Goal: Task Accomplishment & Management: Use online tool/utility

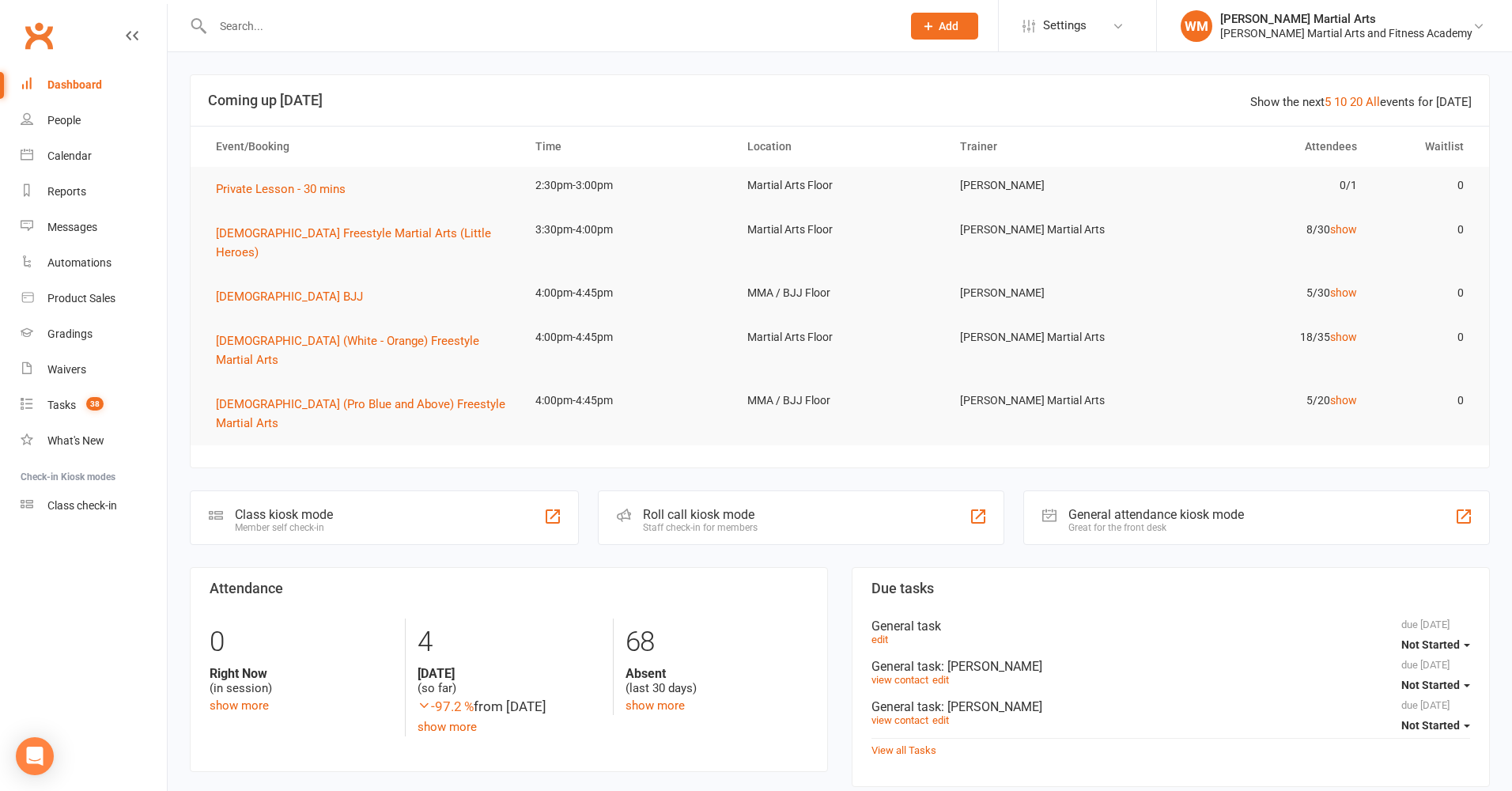
click at [309, 507] on div "Class kiosk mode" at bounding box center [284, 514] width 98 height 15
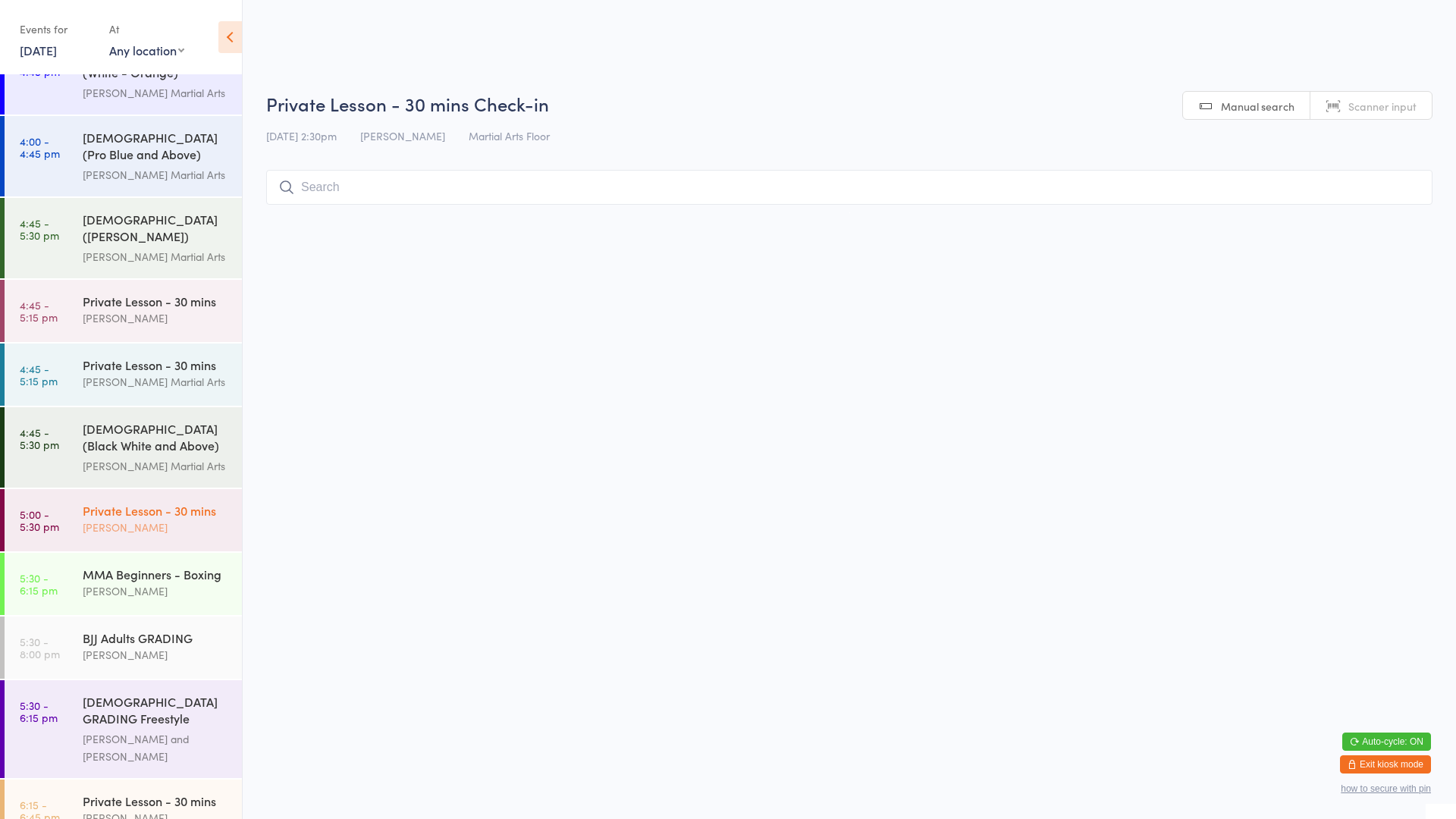
scroll to position [620, 0]
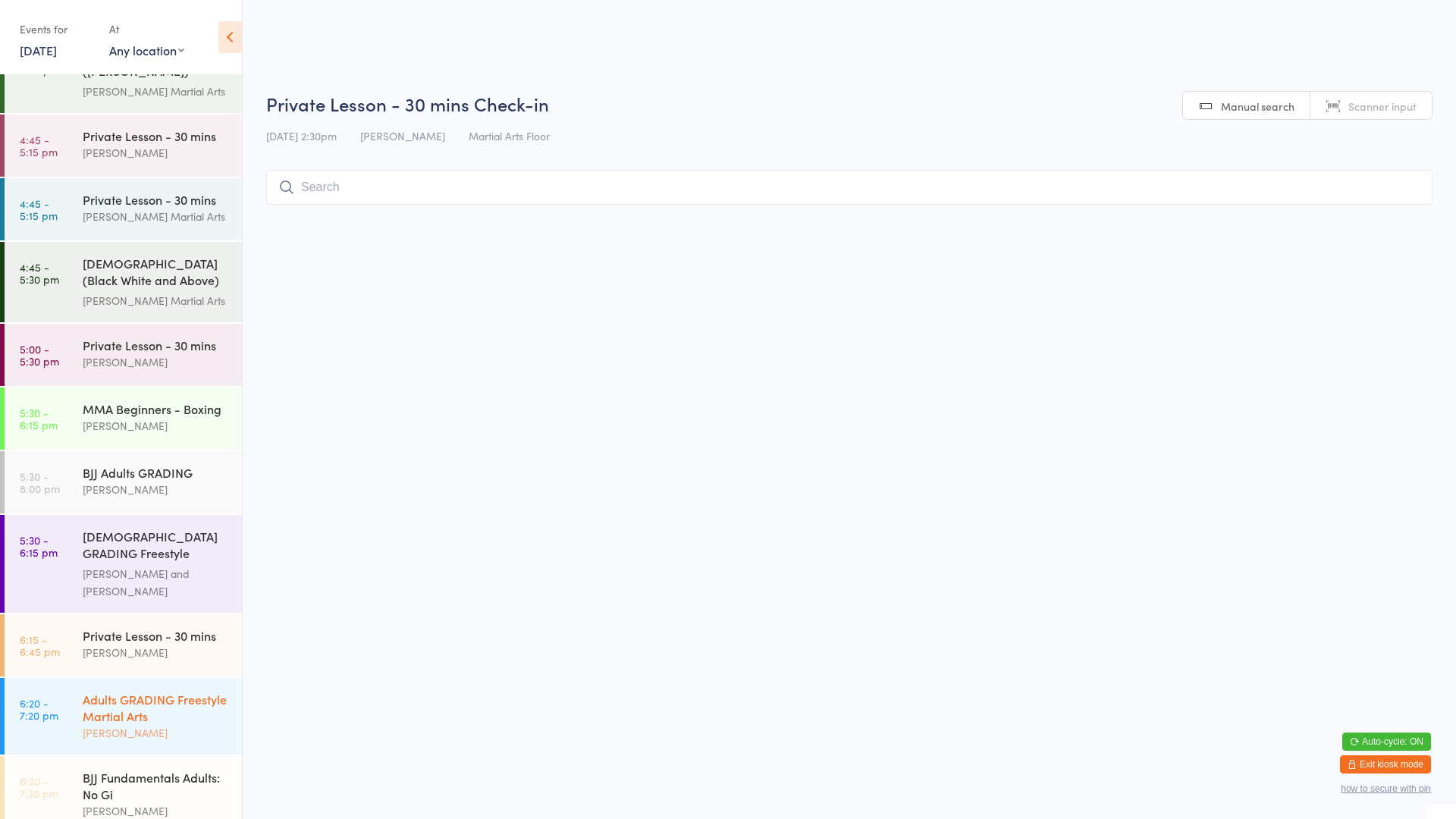
click at [130, 691] on div "Adults GRADING Freestyle Martial Arts" at bounding box center [155, 707] width 146 height 33
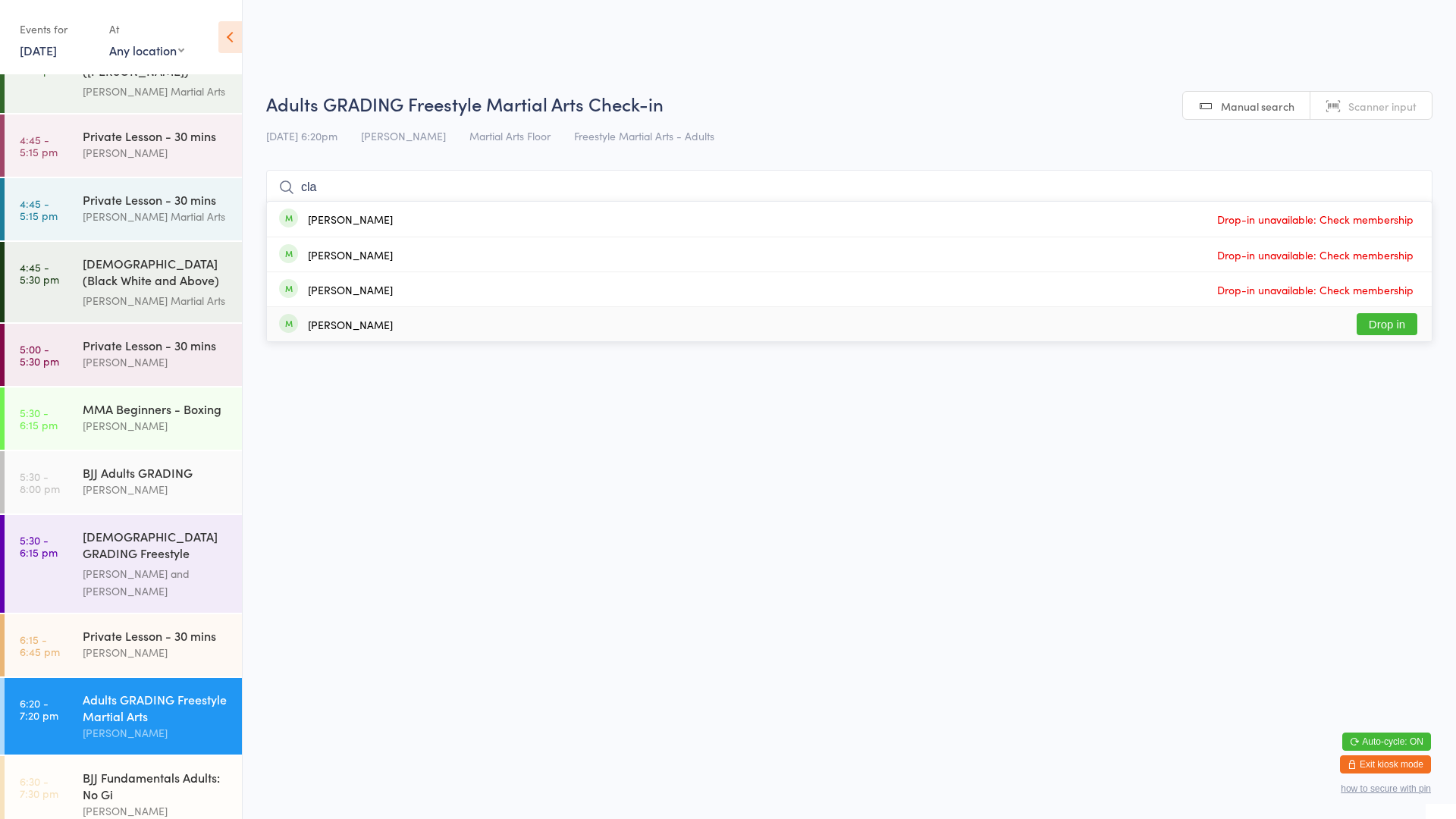
type input "cla"
click at [378, 322] on div "Clarrie Campbell" at bounding box center [350, 325] width 85 height 12
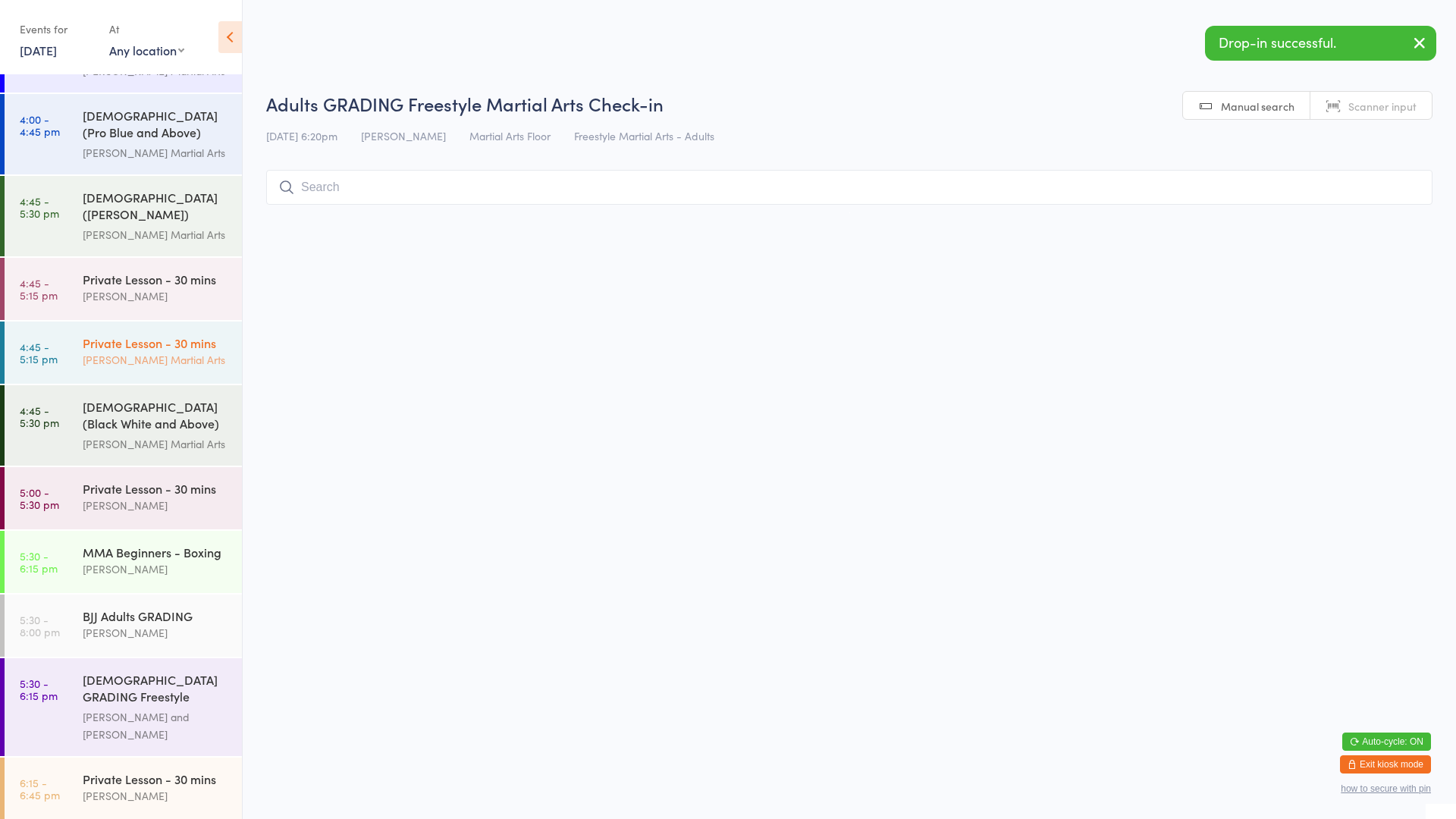
scroll to position [468, 0]
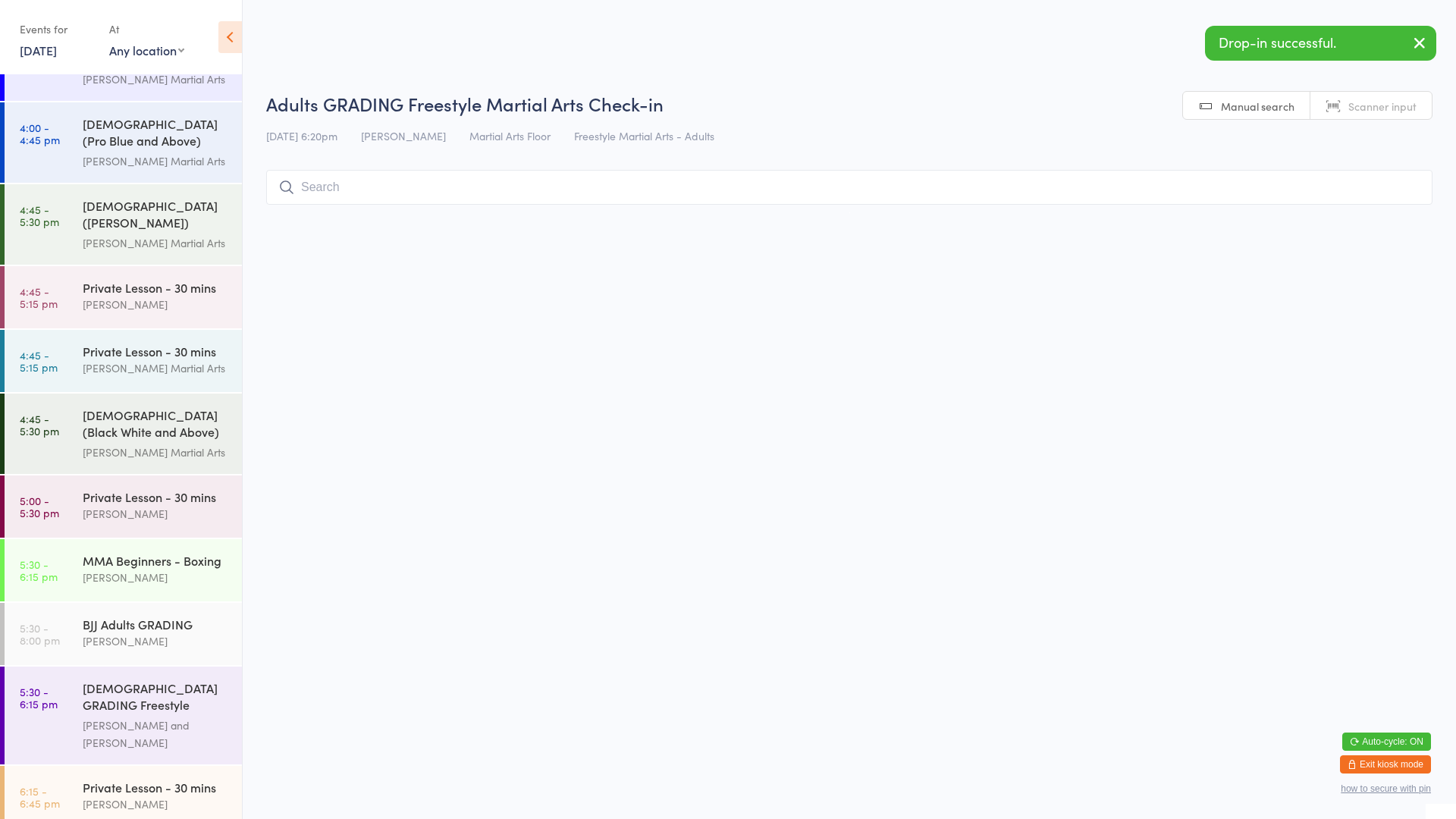
click at [128, 49] on select "Any location Martial Arts Floor MMA / BJJ Floor Cage Area" at bounding box center [147, 50] width 75 height 17
select select "0"
click at [109, 42] on select "Any location Martial Arts Floor MMA / BJJ Floor Cage Area" at bounding box center [147, 50] width 75 height 17
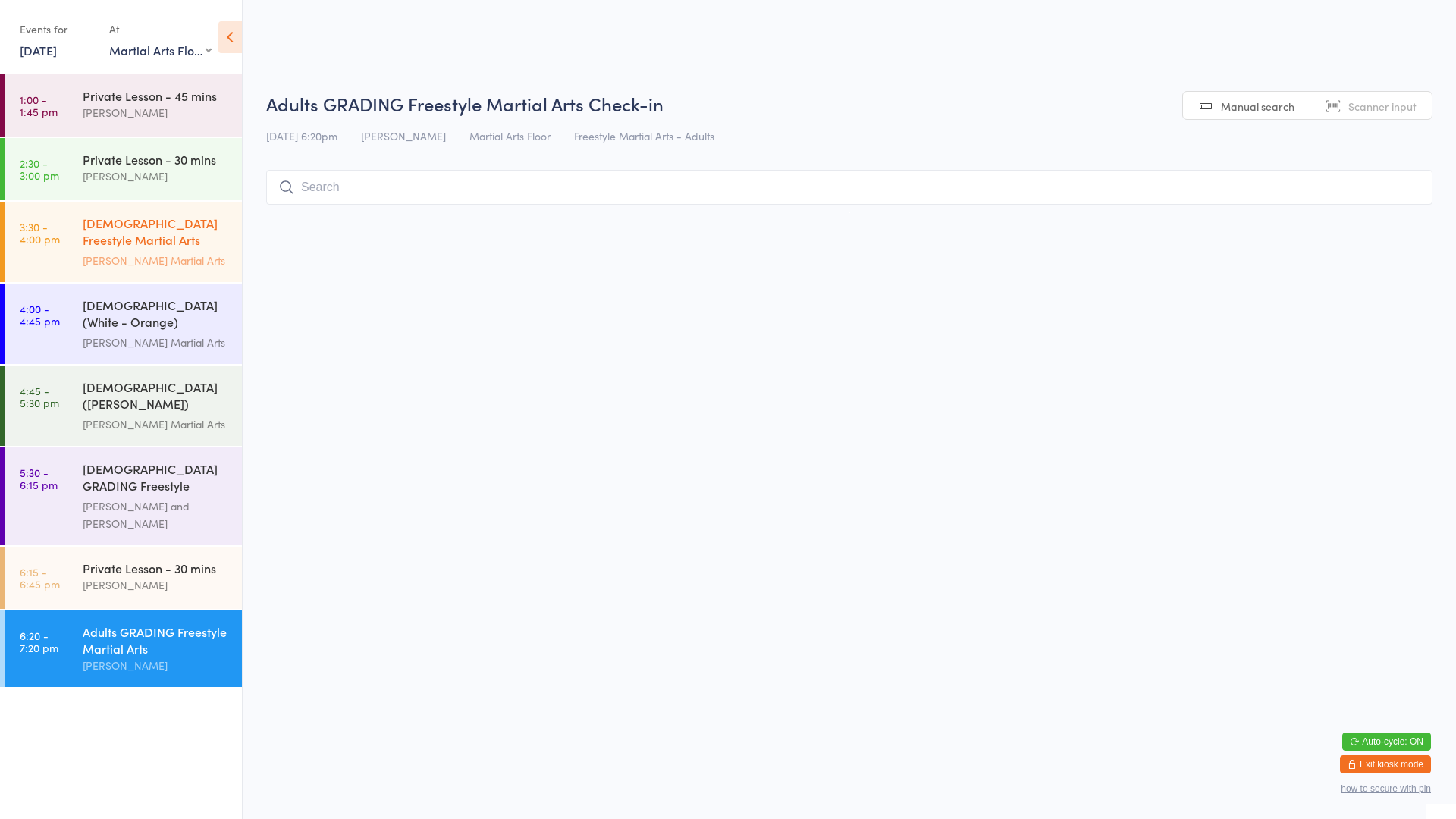
click at [142, 218] on div "[DEMOGRAPHIC_DATA] Freestyle Martial Arts (Little Heroes)" at bounding box center [155, 233] width 146 height 37
